Goal: Complete application form

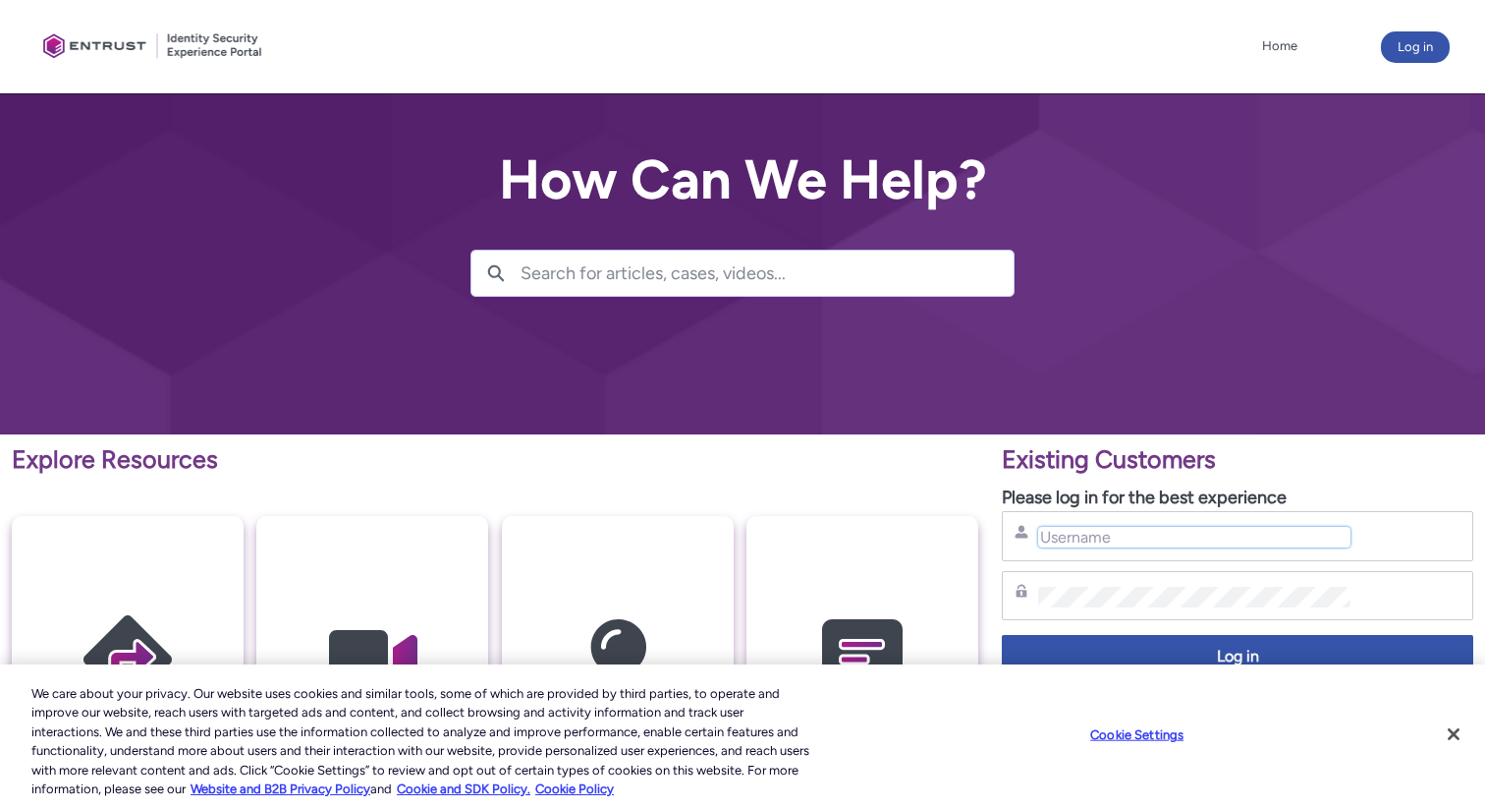
click at [1084, 536] on input "Username" at bounding box center [1194, 537] width 312 height 21
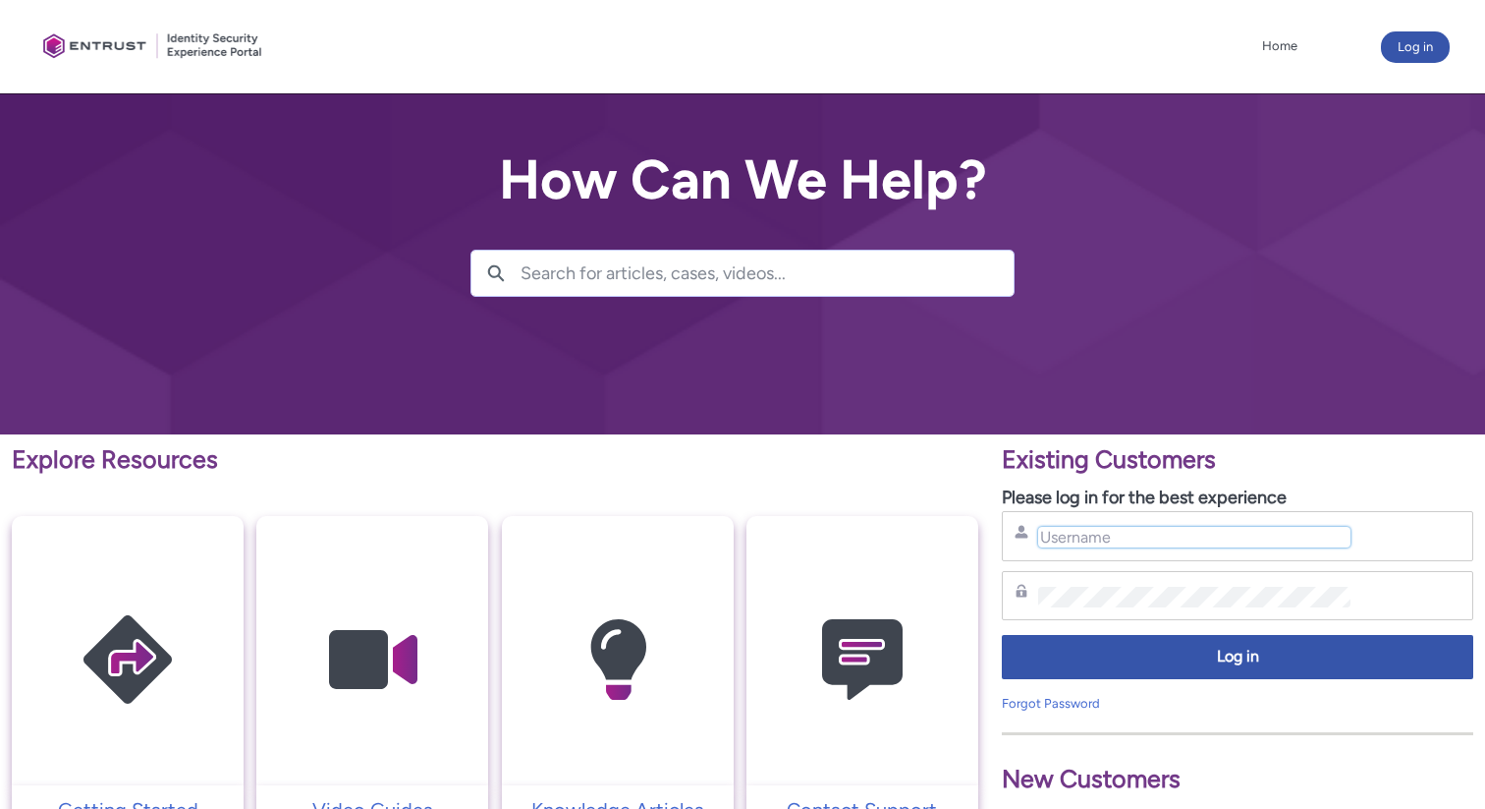
click at [1084, 536] on input "Username" at bounding box center [1194, 537] width 312 height 21
click at [1053, 699] on link "Forgot Password" at bounding box center [1051, 703] width 98 height 15
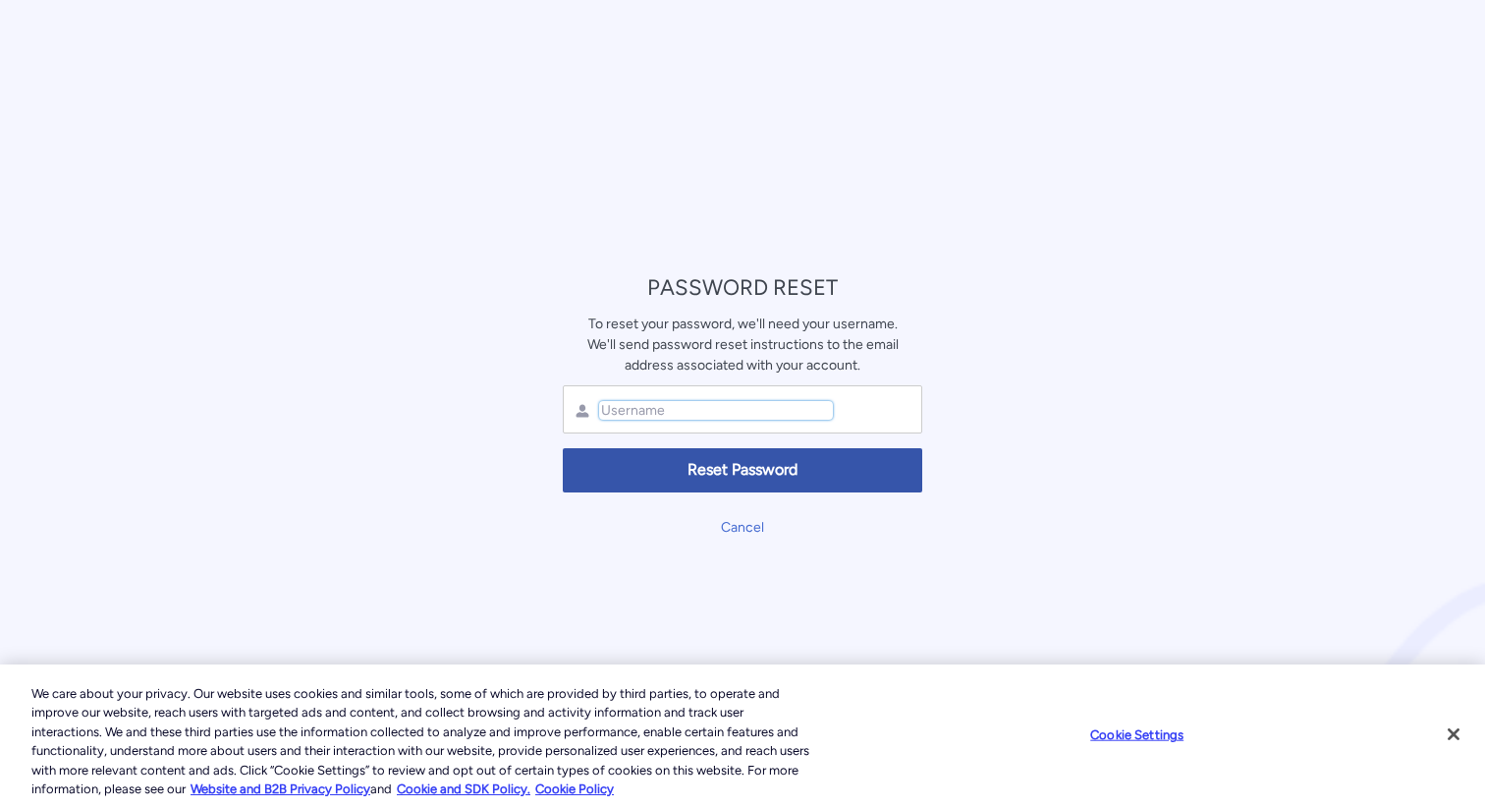
click at [828, 404] on input "text" at bounding box center [716, 410] width 234 height 19
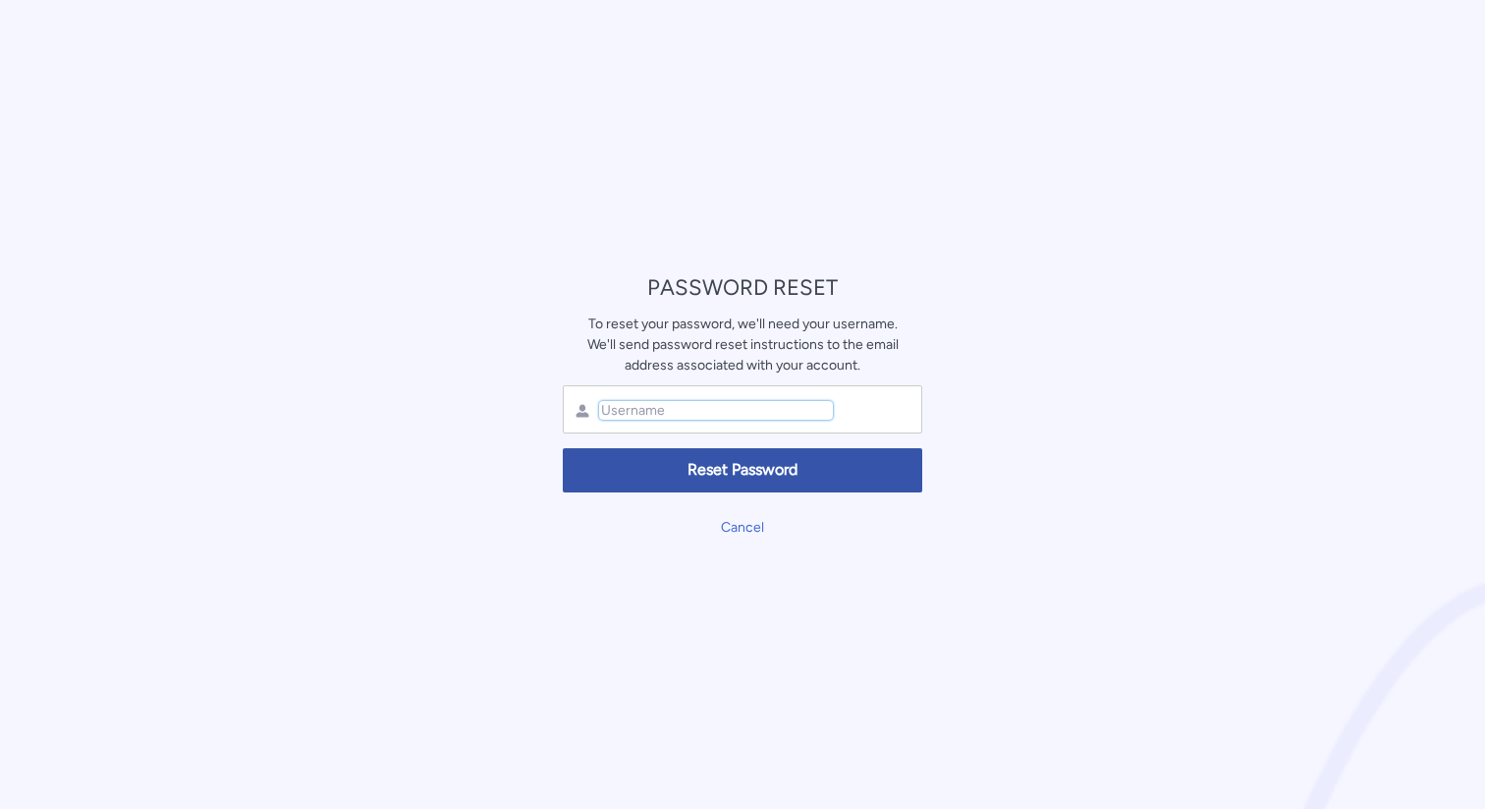
click at [828, 404] on input "text" at bounding box center [716, 410] width 234 height 19
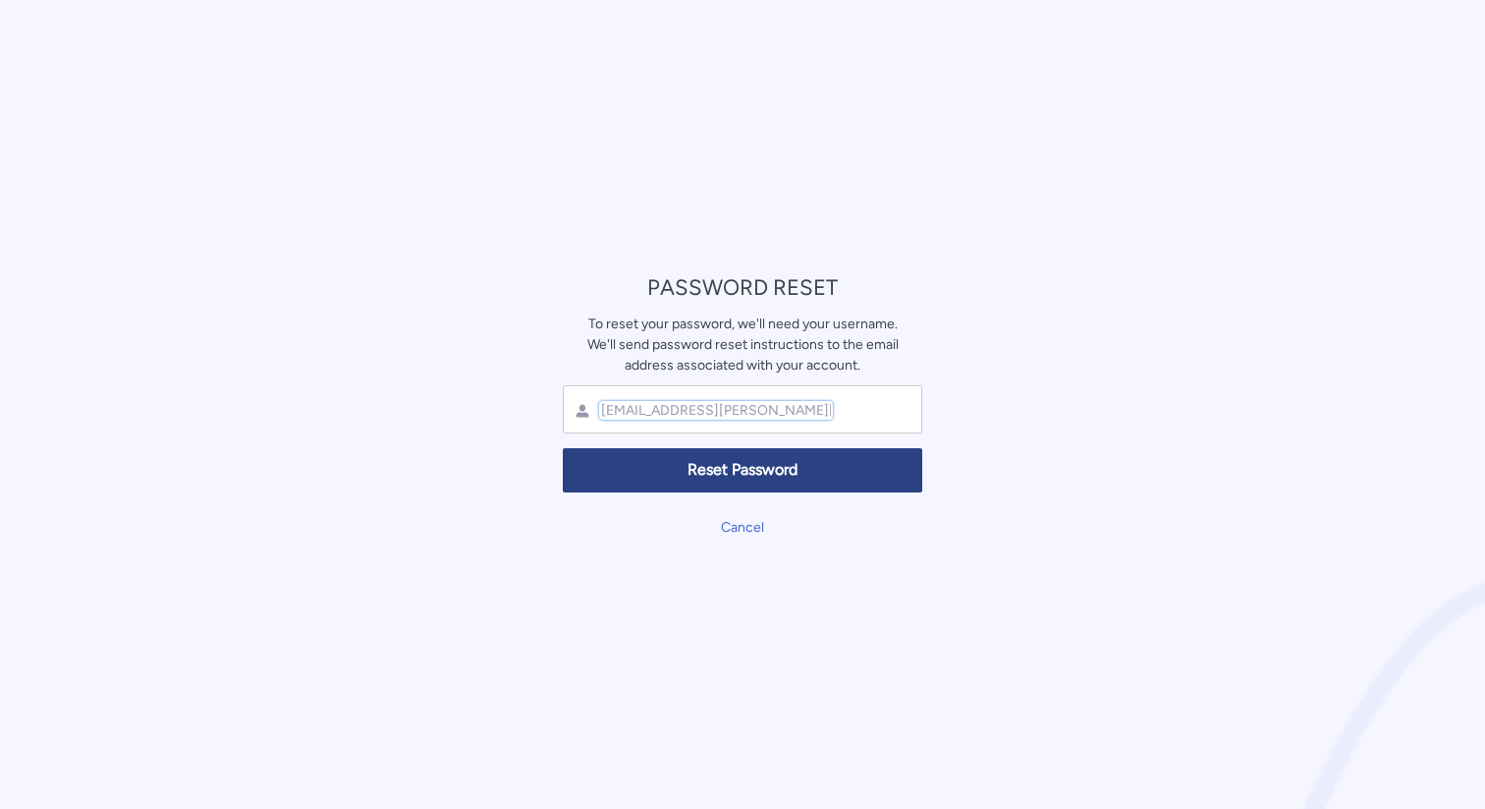
type input "ram.parajuli@entrust.com"
click at [815, 459] on span "Reset Password" at bounding box center [743, 470] width 334 height 23
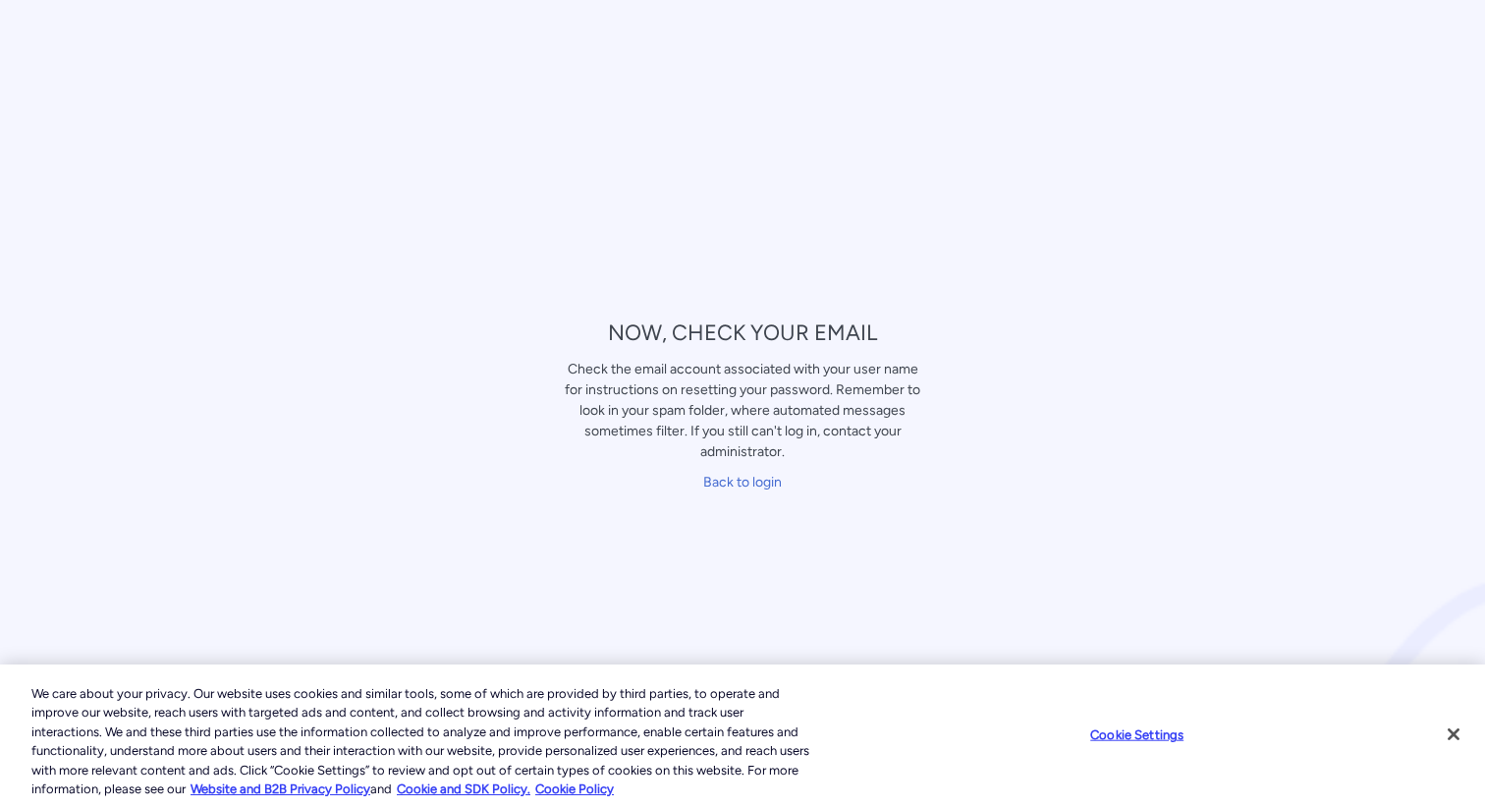
click at [744, 492] on div "﻿ Back to login" at bounding box center [743, 482] width 360 height 30
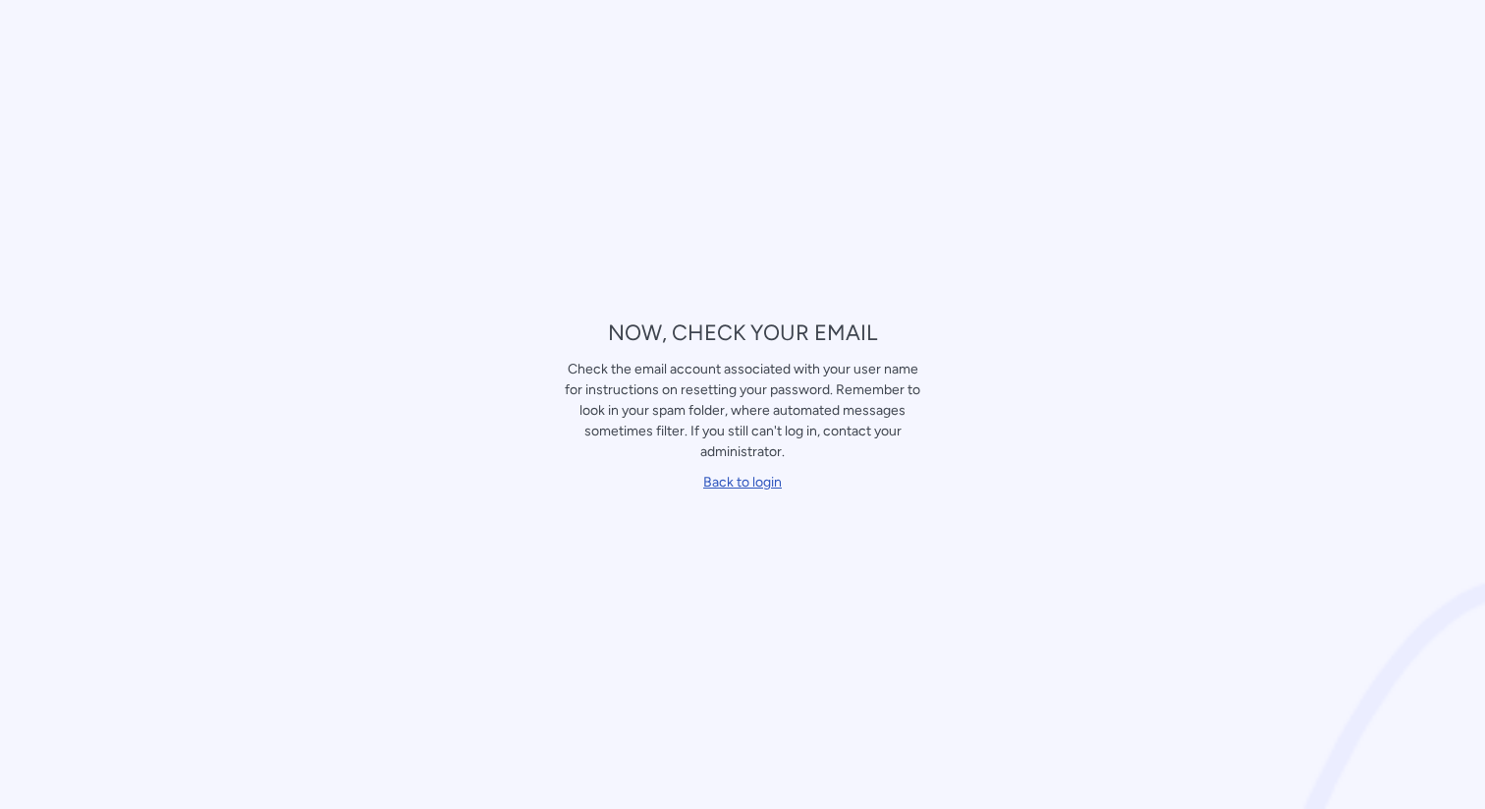
click at [750, 479] on link "Back to login" at bounding box center [742, 482] width 79 height 17
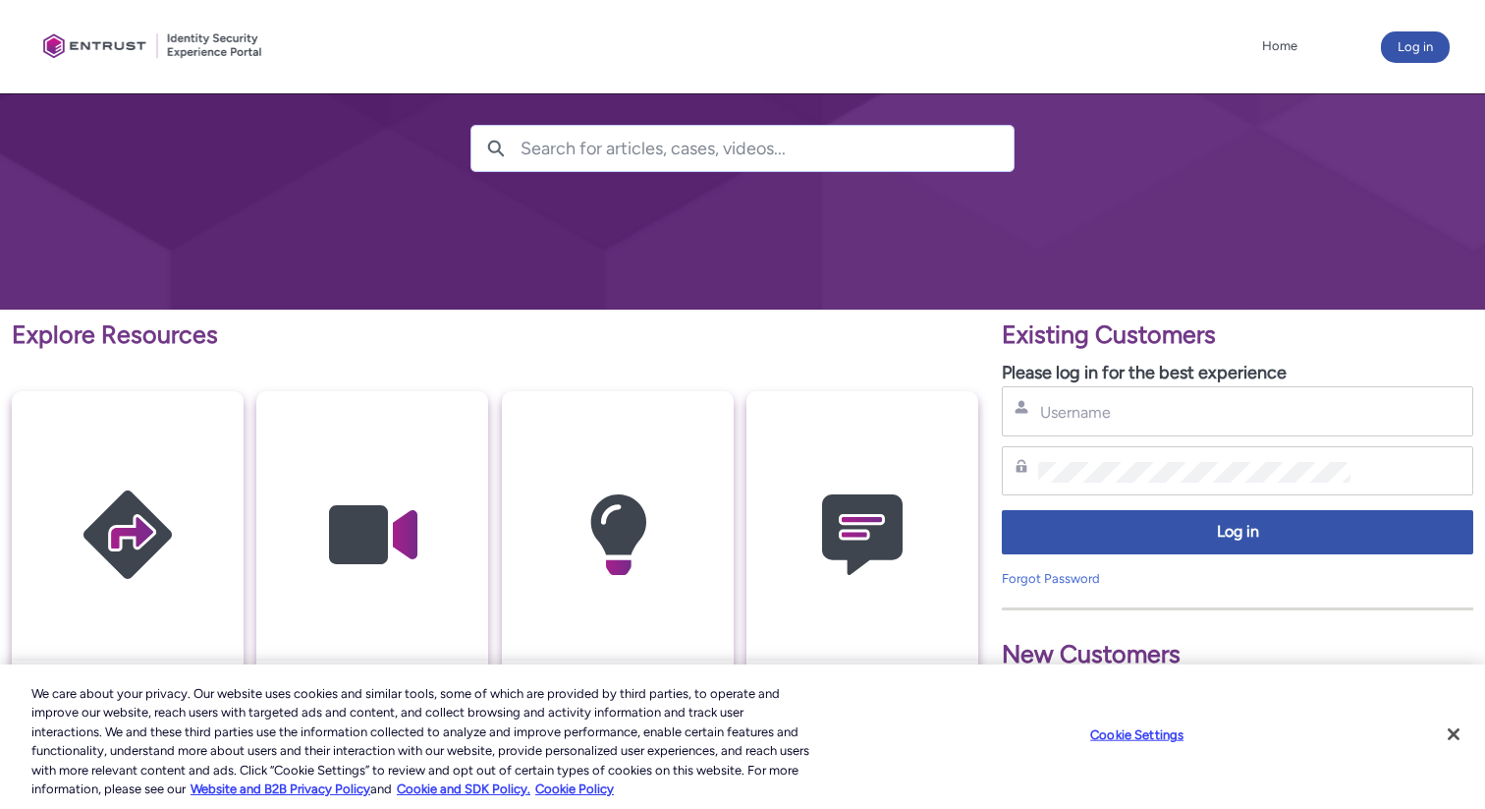
scroll to position [132, 0]
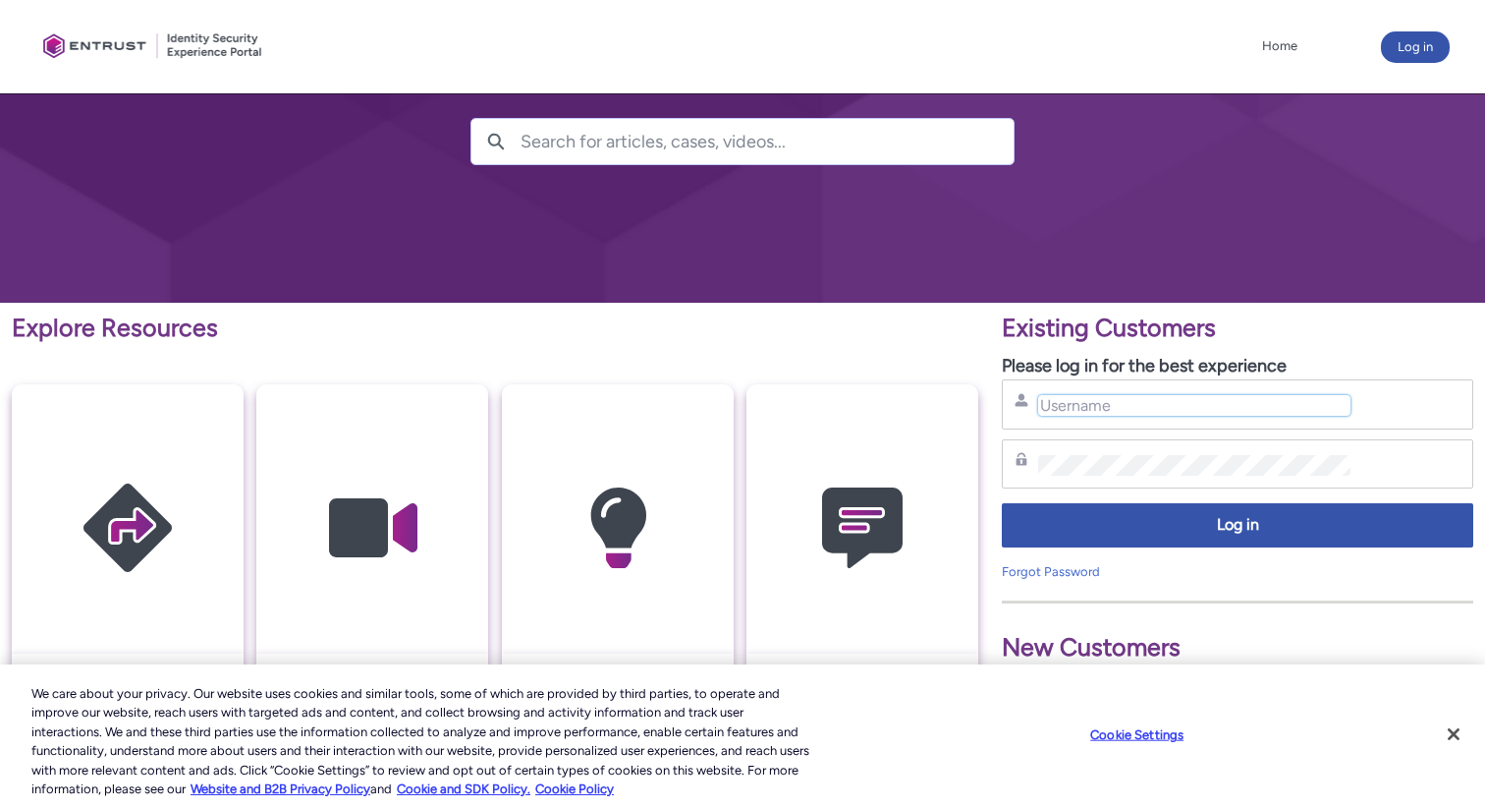
click at [1133, 407] on input "Username" at bounding box center [1194, 405] width 312 height 21
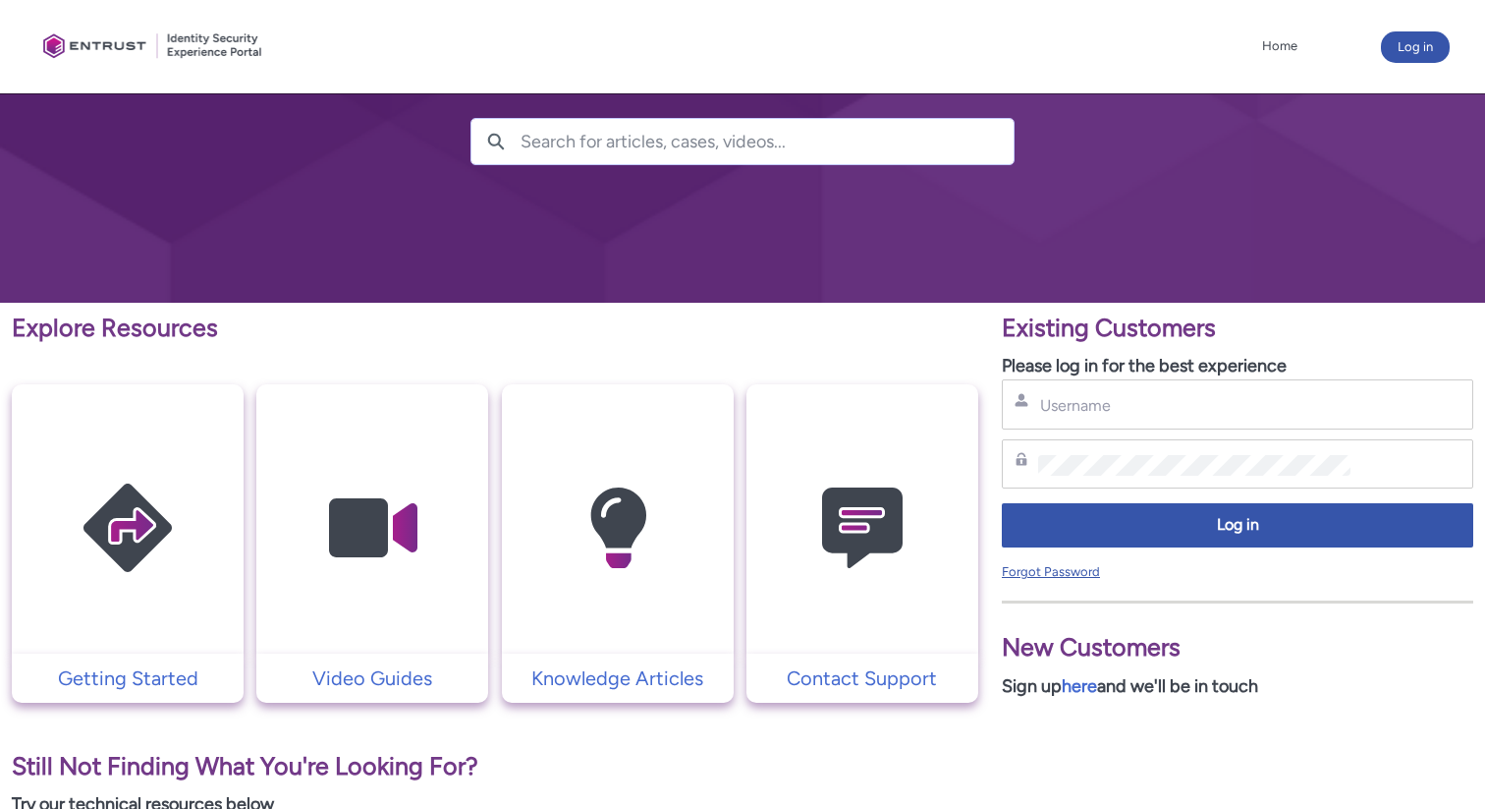
click at [1068, 571] on link "Forgot Password" at bounding box center [1051, 571] width 98 height 15
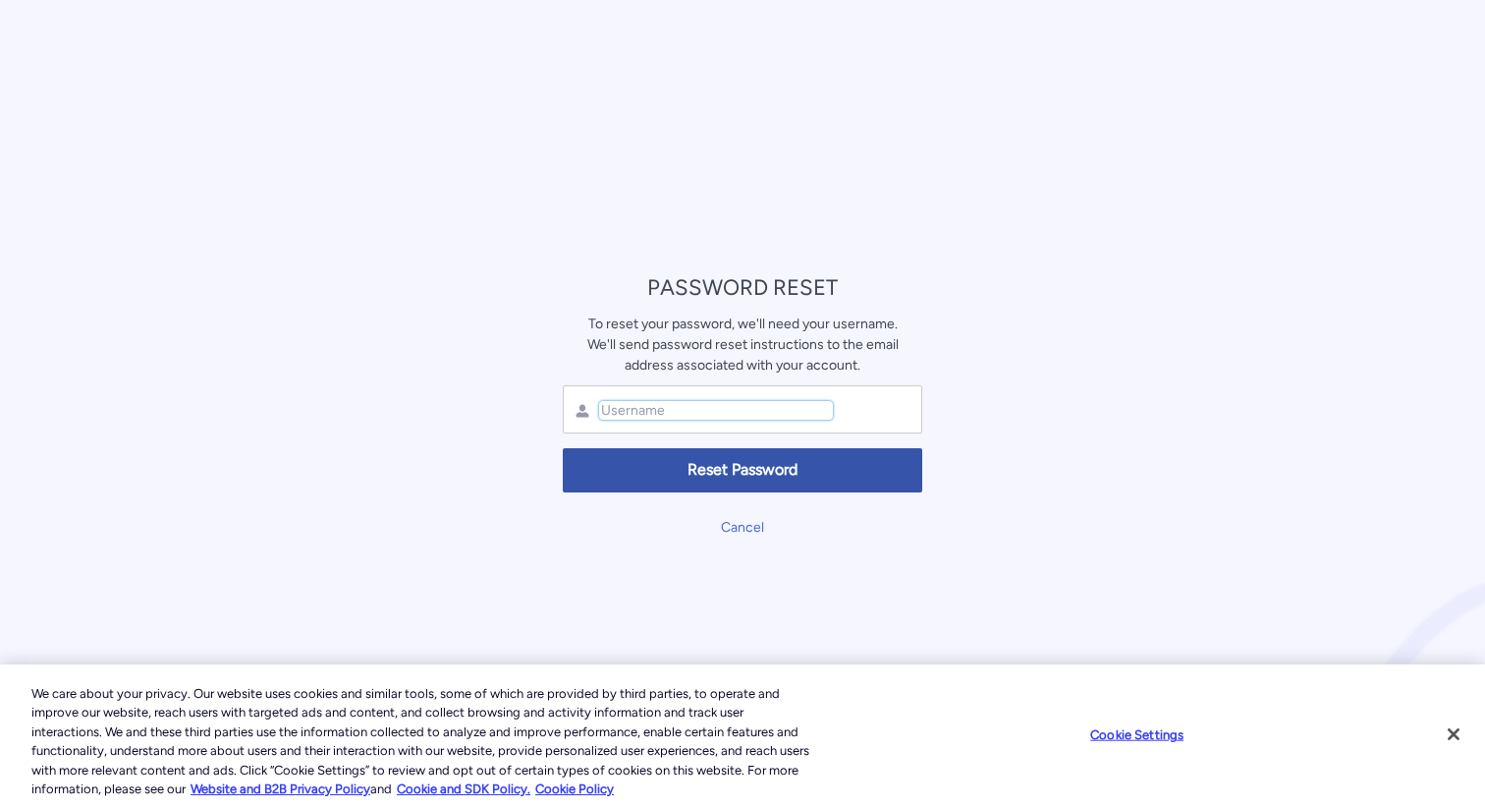
click at [747, 411] on input "text" at bounding box center [716, 410] width 234 height 19
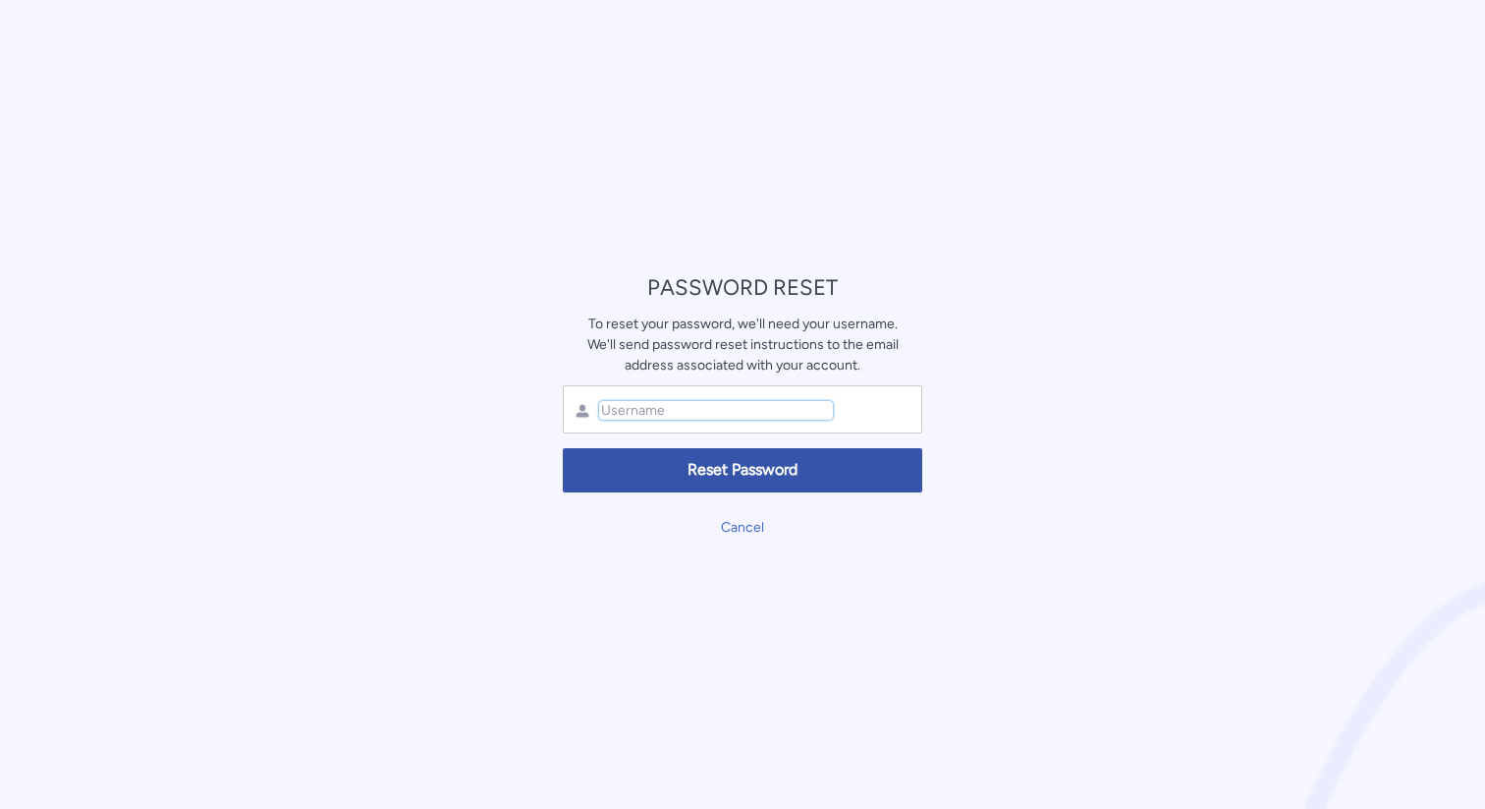
click at [657, 412] on input "text" at bounding box center [716, 410] width 234 height 19
type input "ram.[PERSON_NAME]"
click at [747, 528] on link "Cancel" at bounding box center [742, 527] width 43 height 17
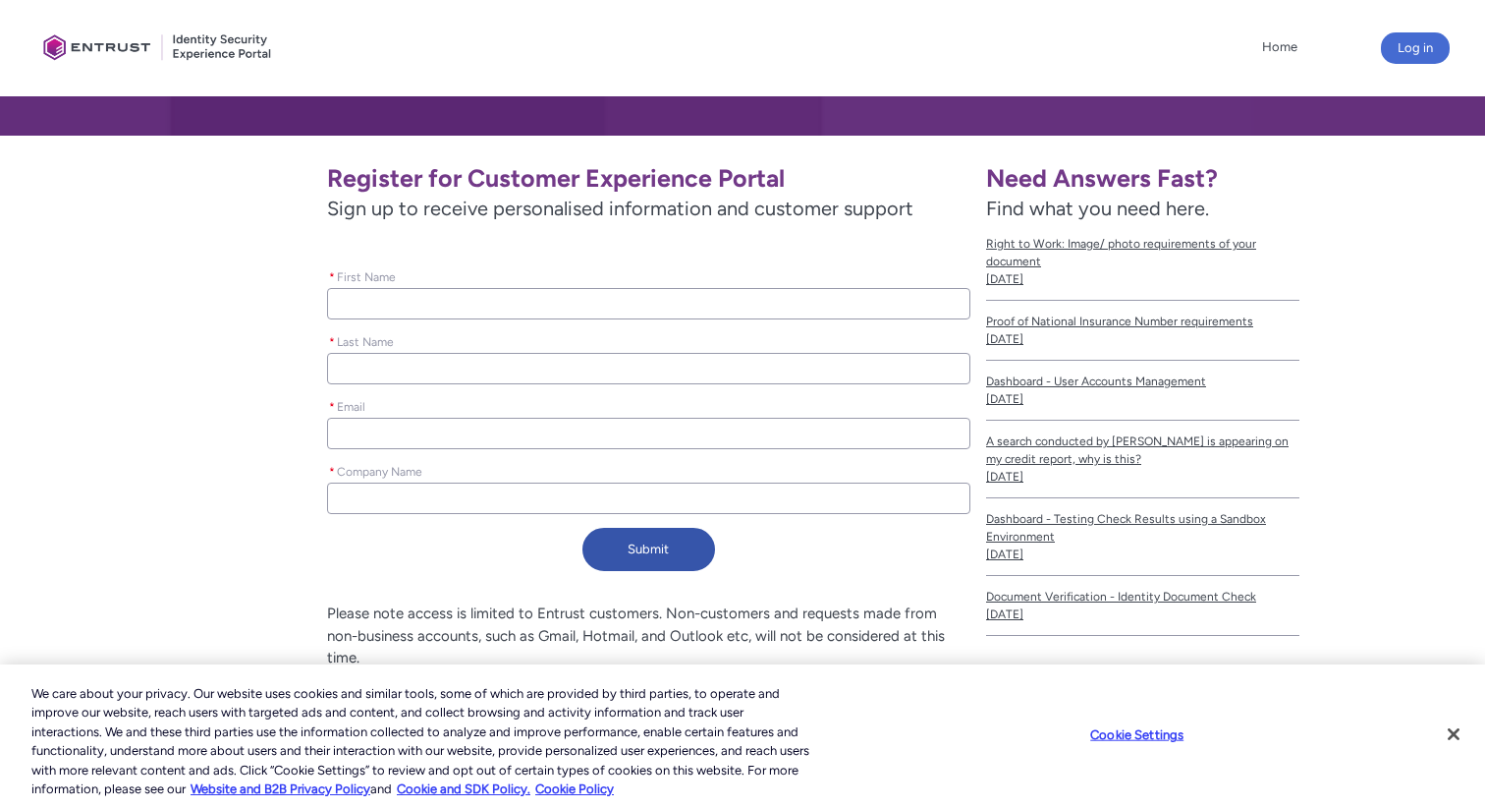
scroll to position [287, 0]
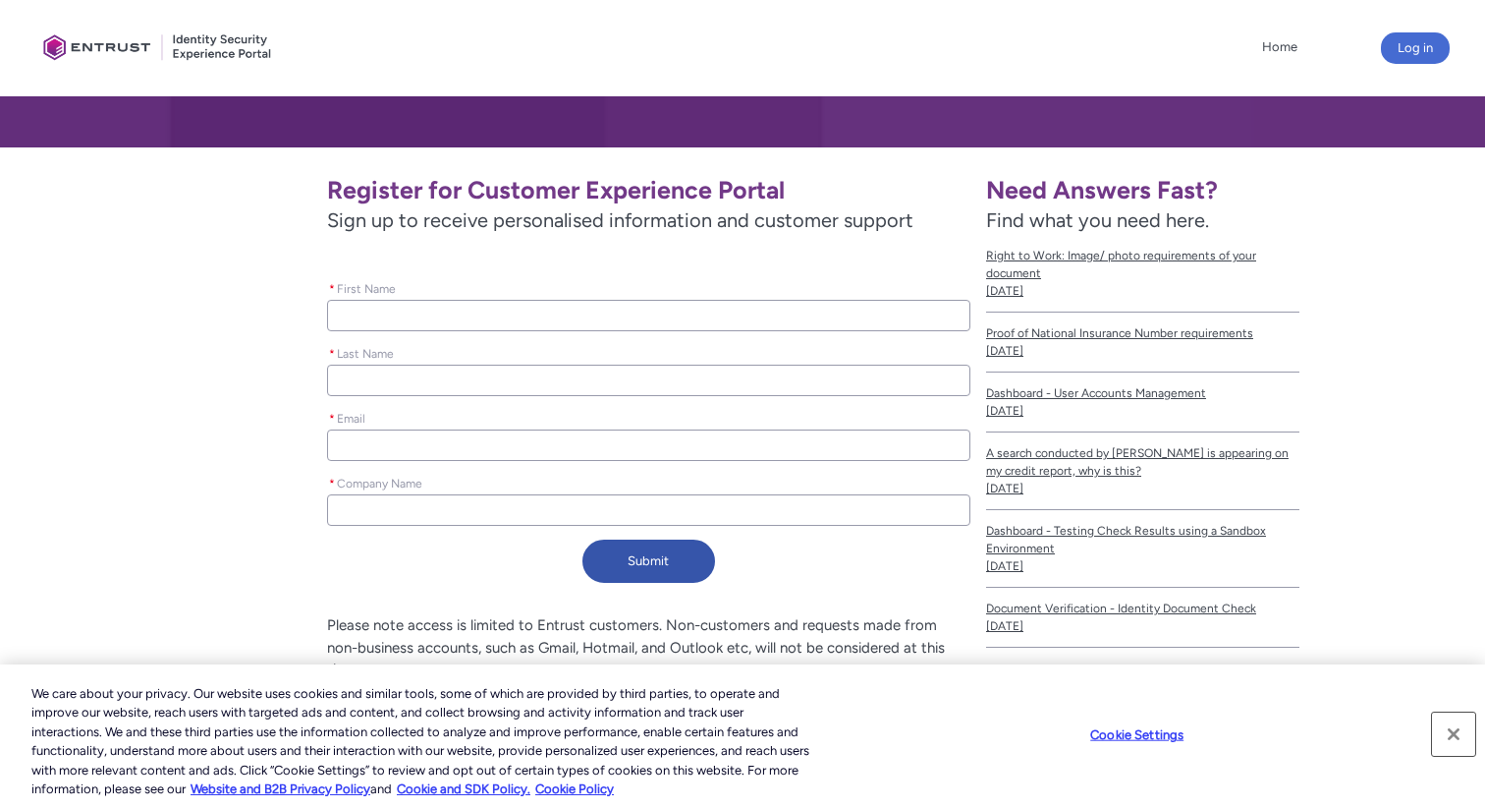
click at [1457, 734] on button "Close" at bounding box center [1453, 733] width 43 height 43
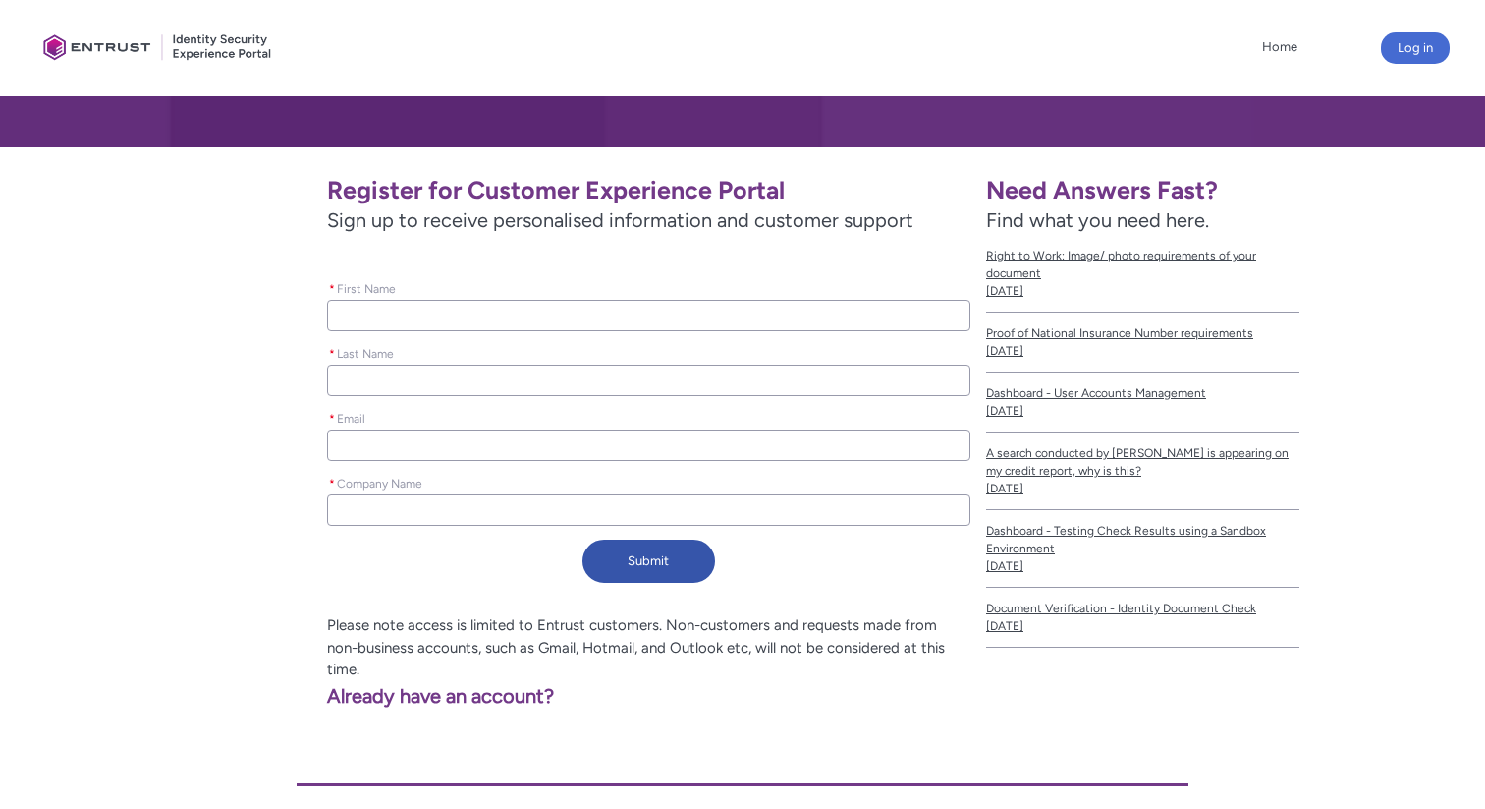
click at [517, 318] on input "* First Name" at bounding box center [648, 315] width 643 height 31
type lightning-primitive-input-simple "R"
type input "R"
type lightning-primitive-input-simple "Ra"
type input "Ra"
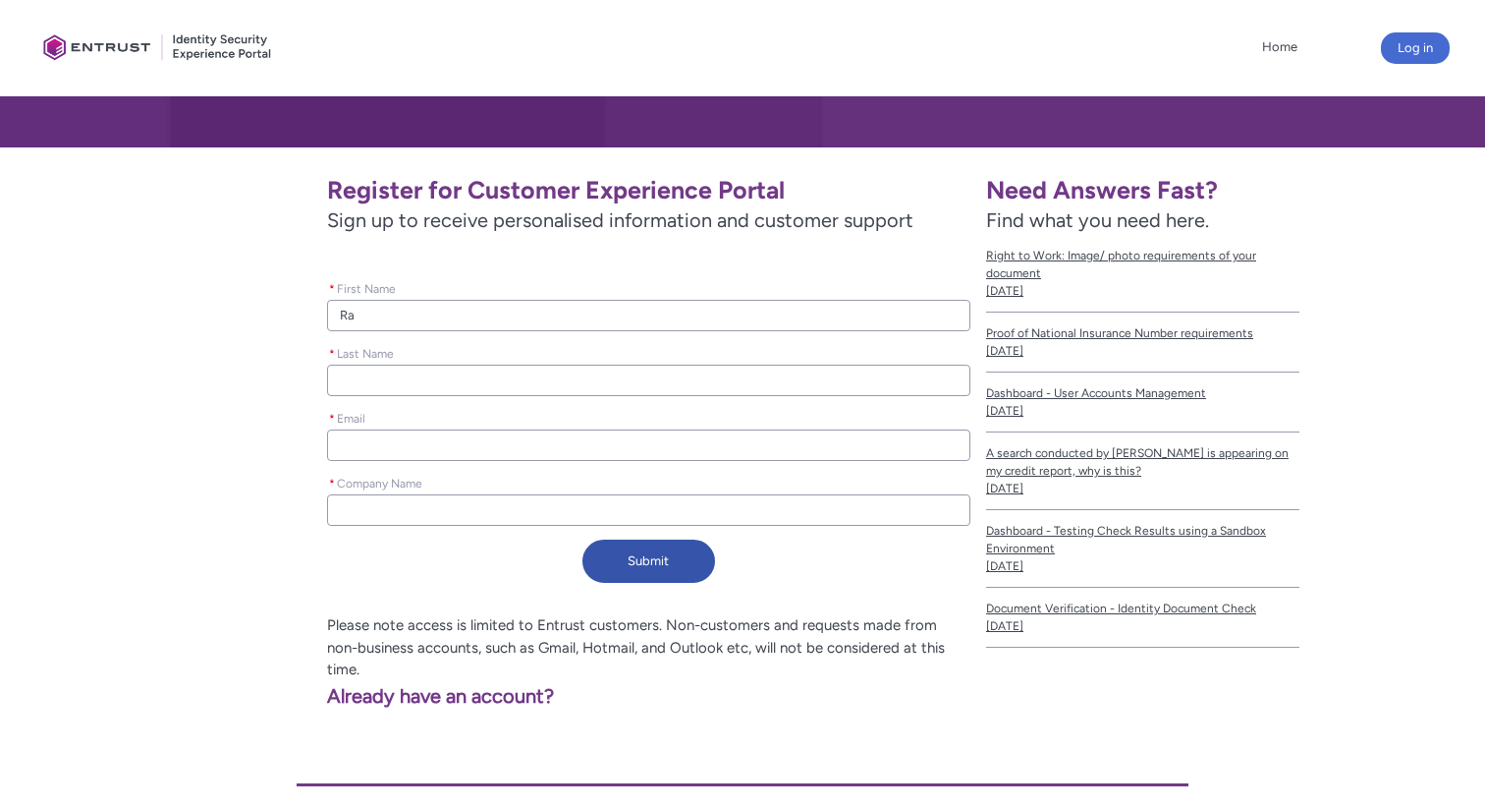
type lightning-primitive-input-simple "Ram"
type input "Ram"
type lightning-primitive-input-simple "P"
type input "P"
type lightning-primitive-input-simple "Pa"
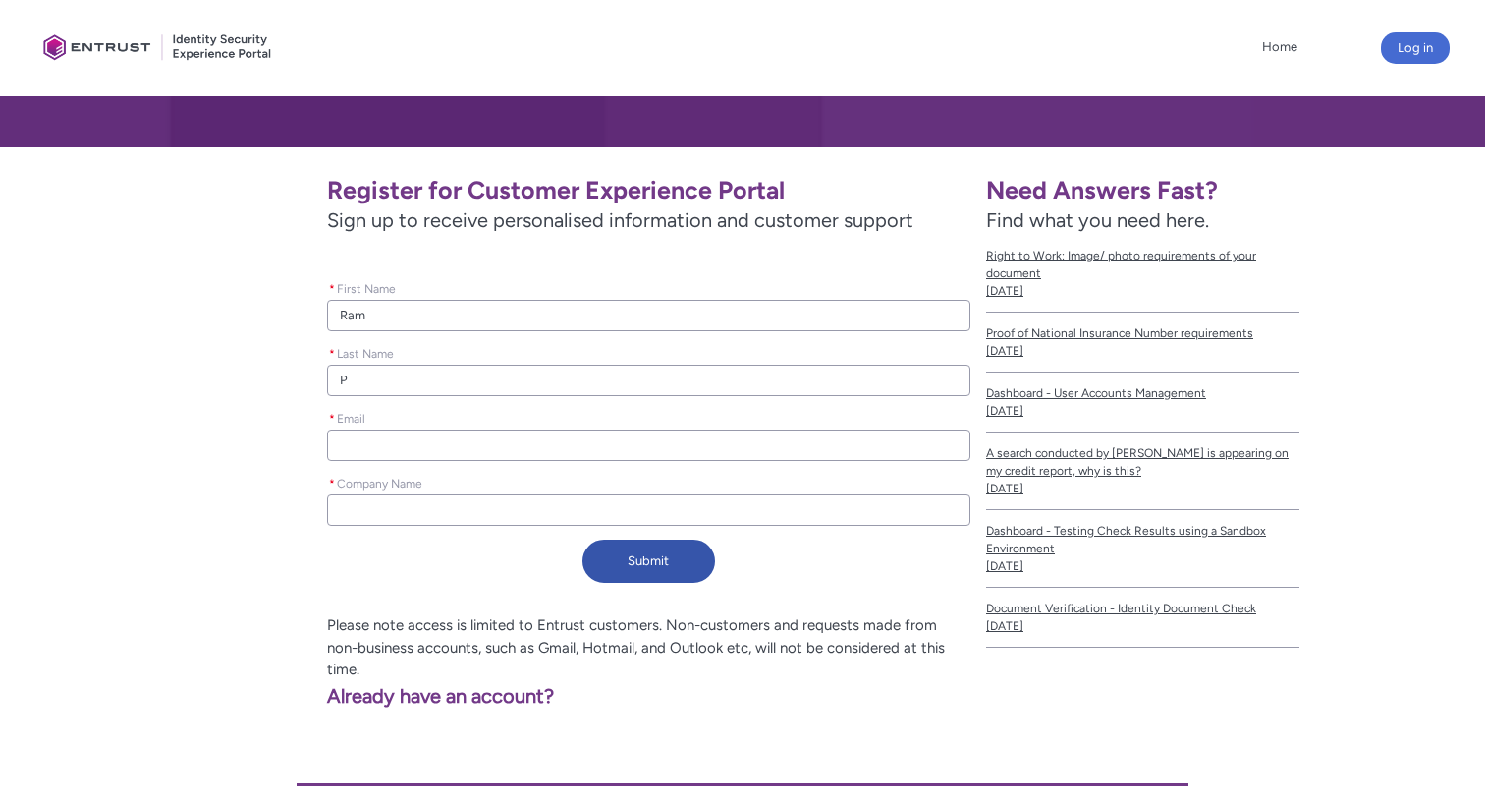
type input "Pa"
type lightning-primitive-input-simple "Par"
type input "Par"
type lightning-primitive-input-simple "Para"
type input "Para"
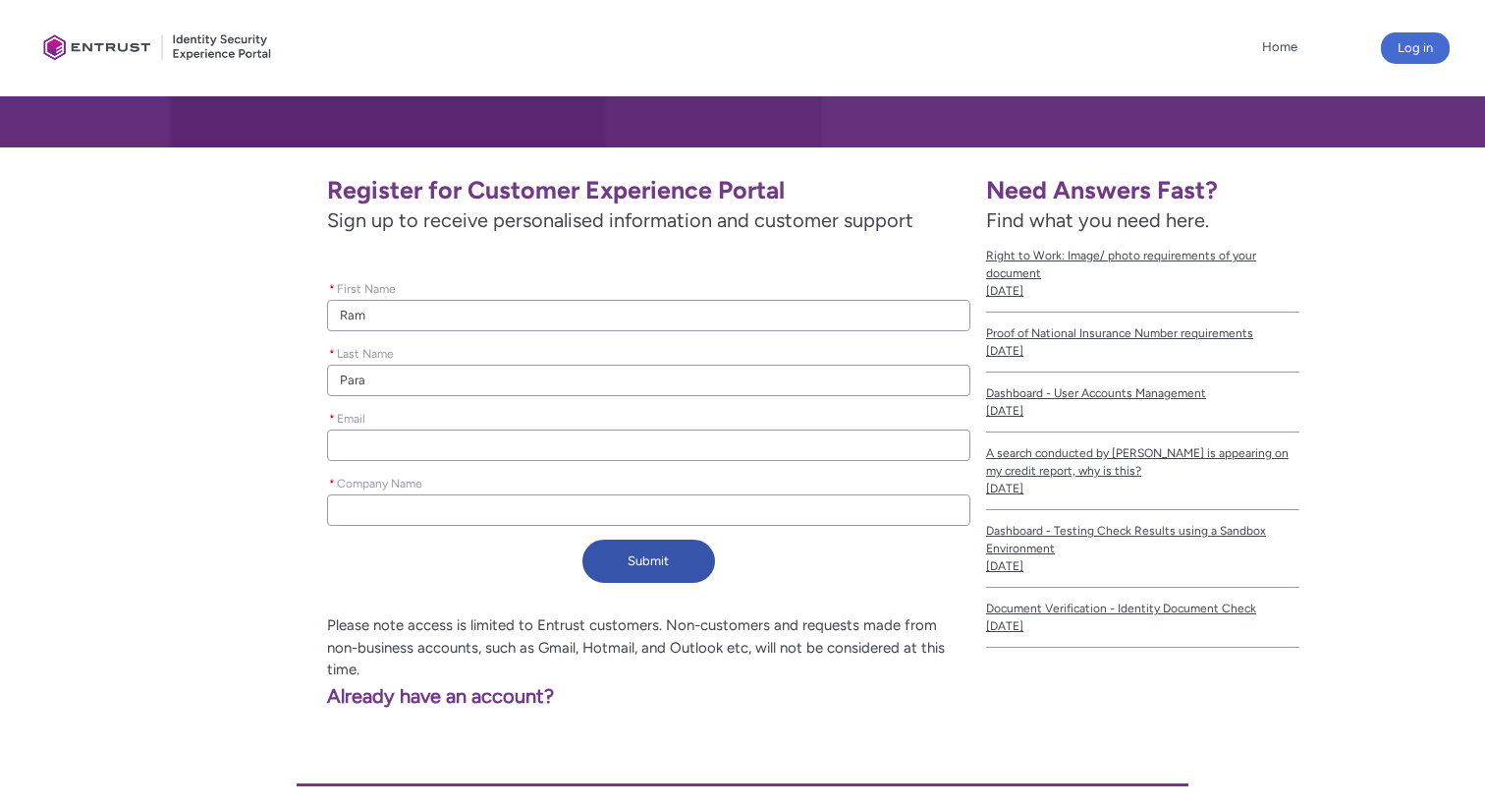
type lightning-primitive-input-simple "Paraj"
type input "Paraj"
type lightning-primitive-input-simple "Paraju"
type input "Paraju"
type lightning-primitive-input-simple "Parajul"
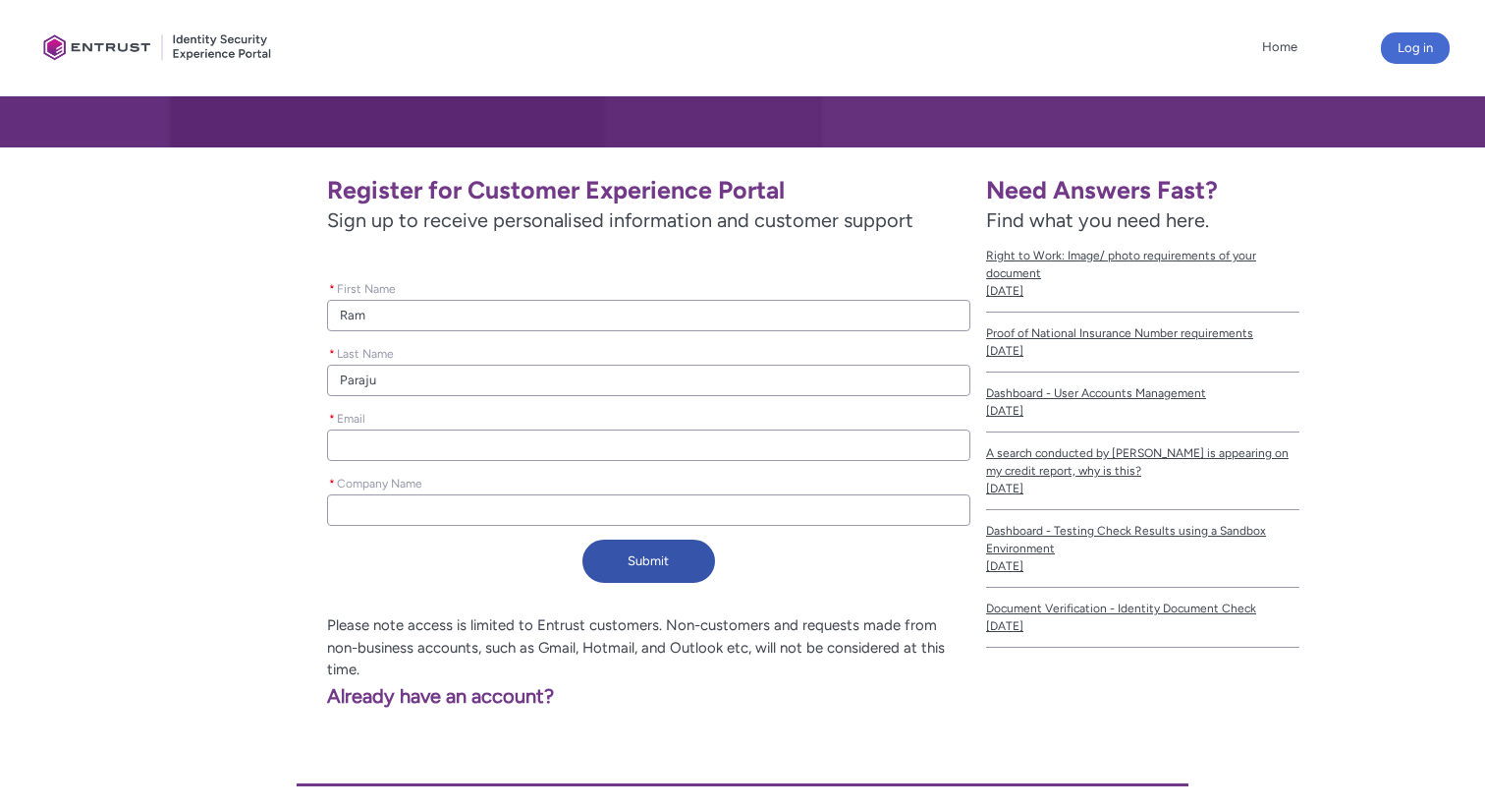
type input "Parajul"
type lightning-primitive-input-simple "Parajuli"
type input "Parajuli"
paste input "ram.parajuli@entrust.com"
type lightning-primitive-input-simple "ram.parajuli@entrust.com"
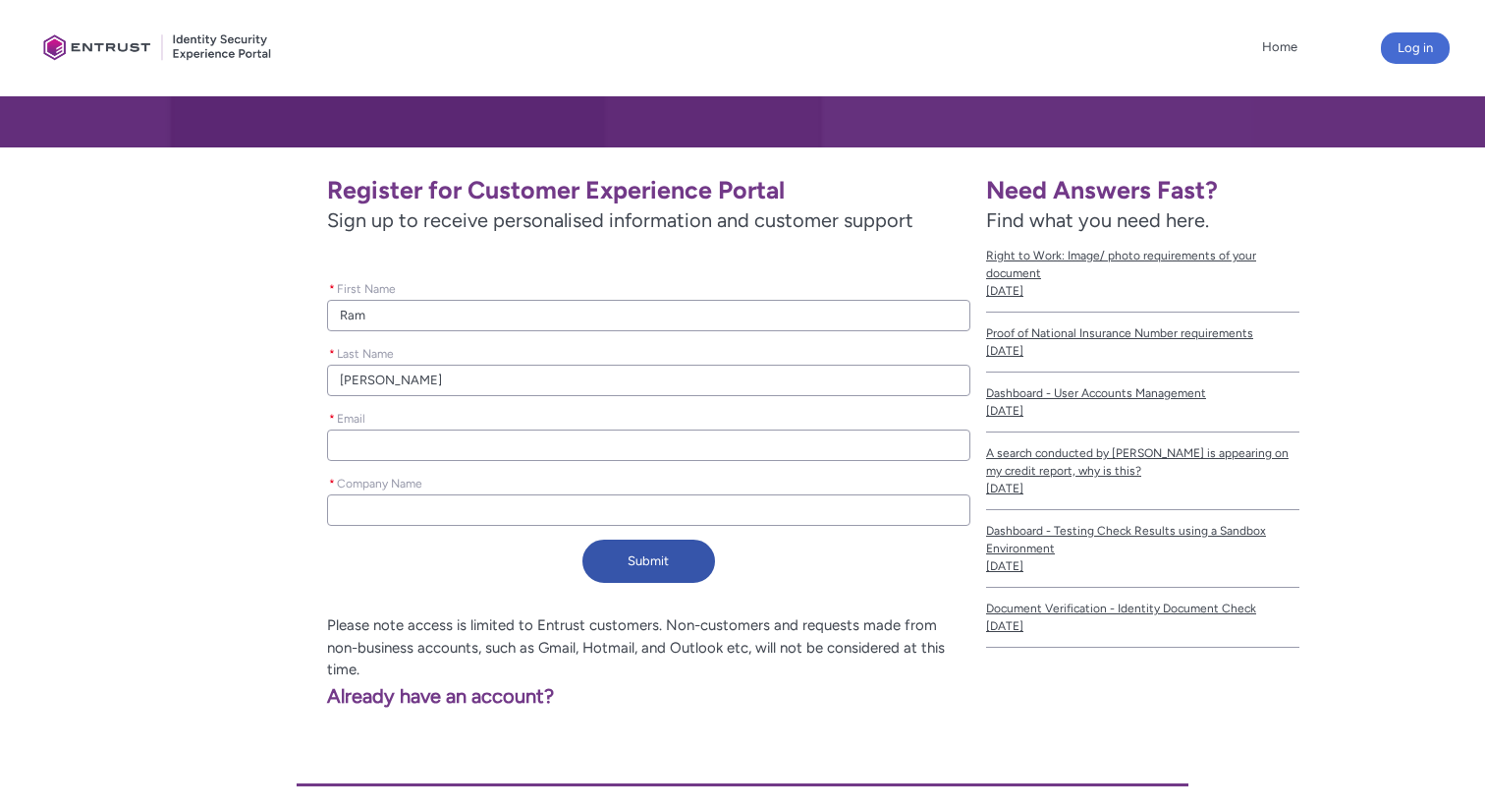
type input "ram.parajuli@entrust.com"
click at [433, 512] on input "* Company Name" at bounding box center [648, 509] width 643 height 31
paste input "TechSupport_Studio_Legacy"
type lightning-primitive-input-simple "TechSupport_Studio_Legacy"
type input "TechSupport_Studio_Legacy"
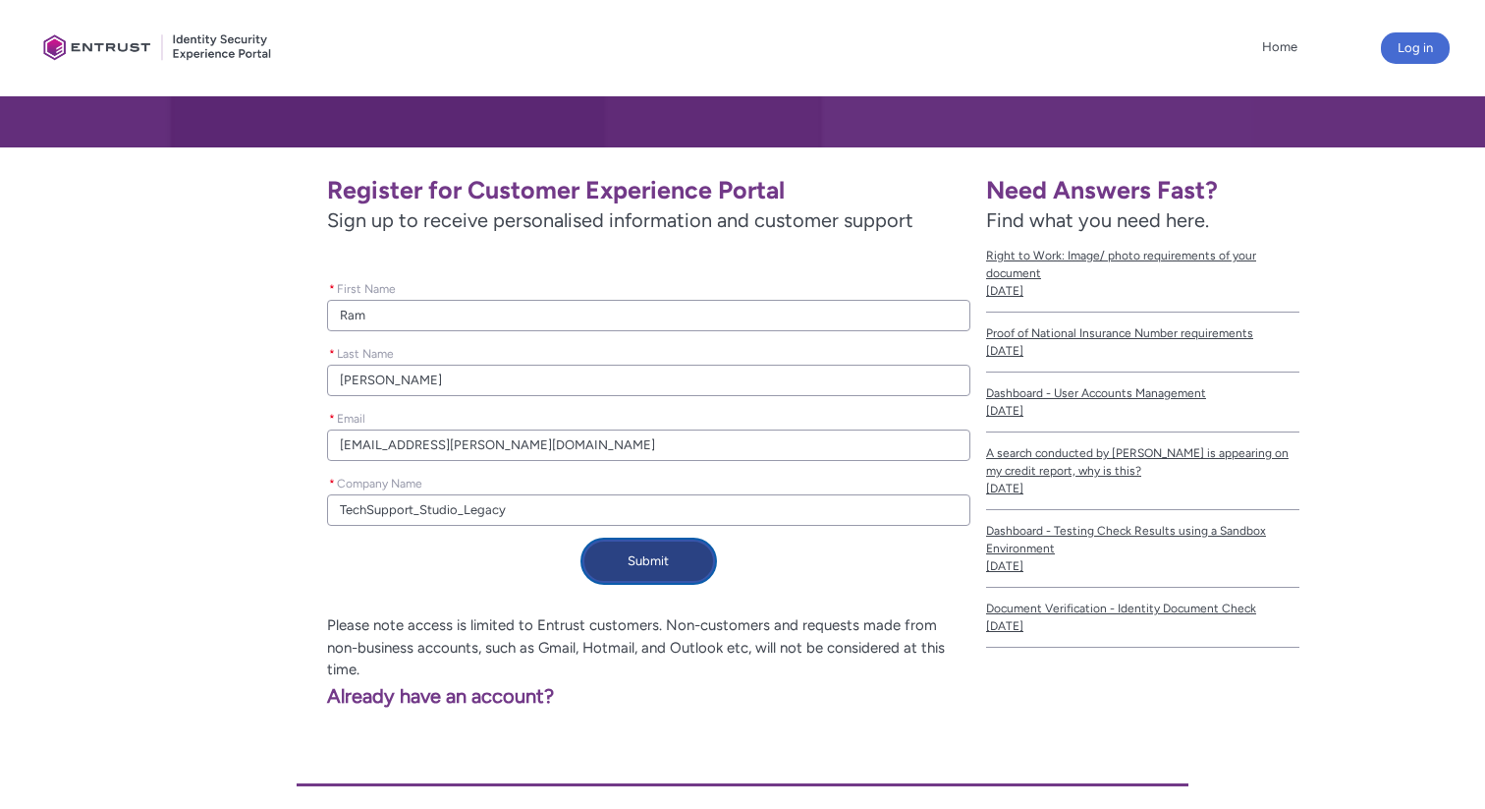
click at [644, 566] on button "Submit" at bounding box center [649, 560] width 133 height 43
